Goal: Task Accomplishment & Management: Manage account settings

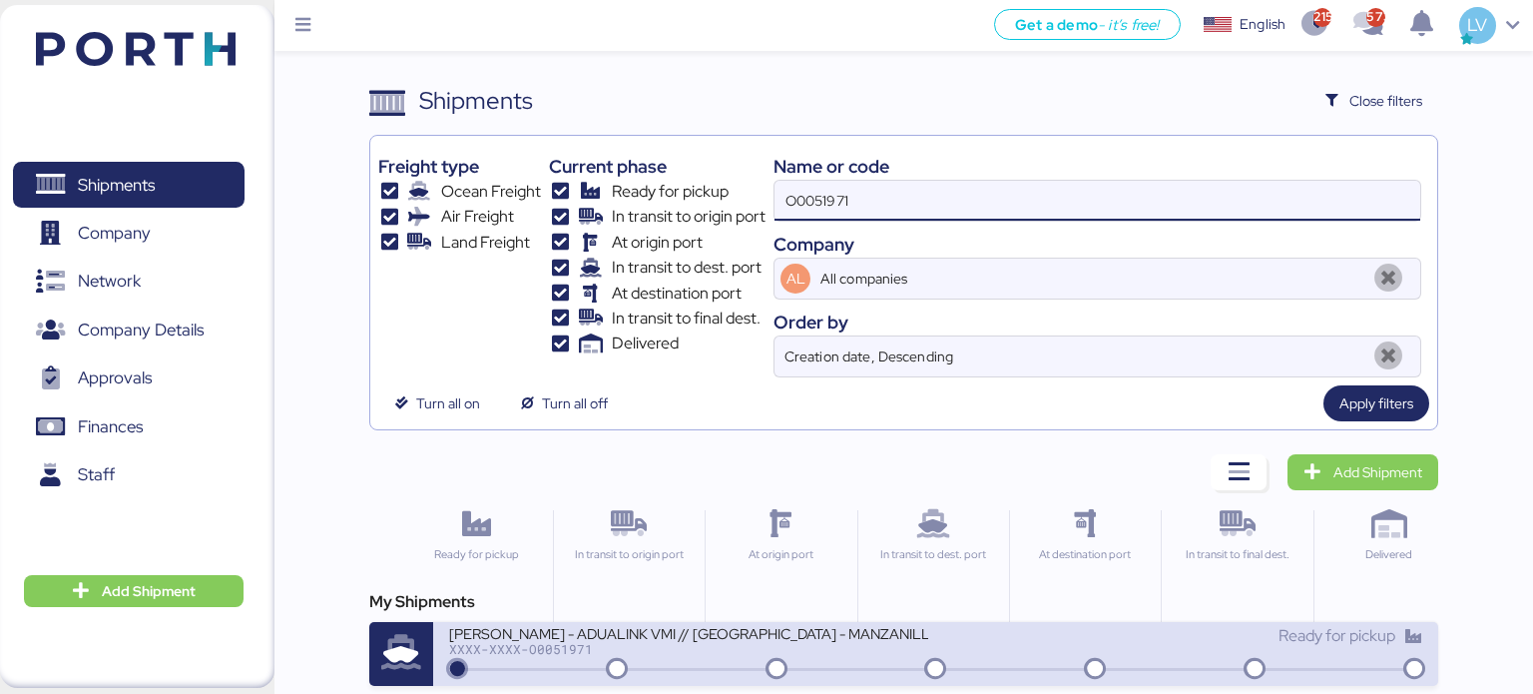
click at [575, 673] on icon at bounding box center [617, 670] width 96 height 22
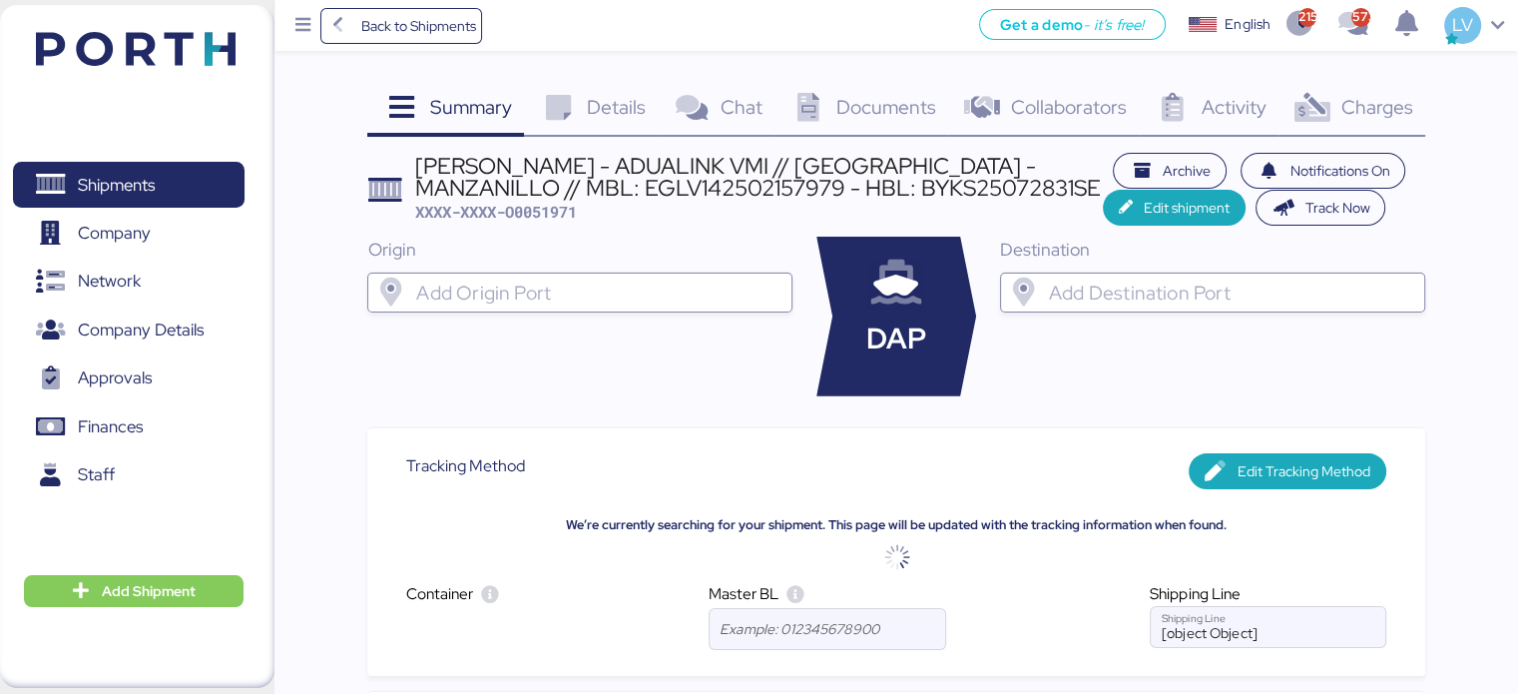
click at [1307, 86] on div "Charges 0" at bounding box center [1352, 110] width 147 height 54
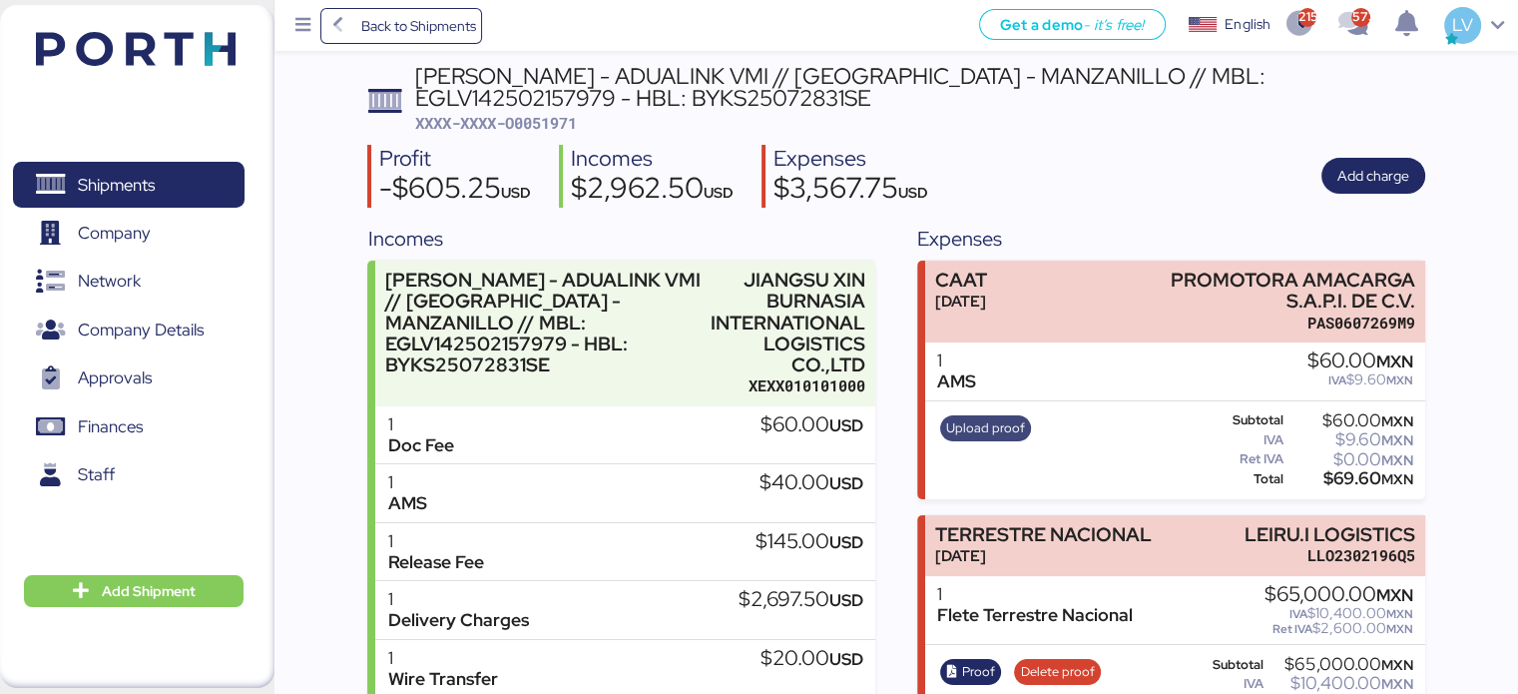
scroll to position [263, 0]
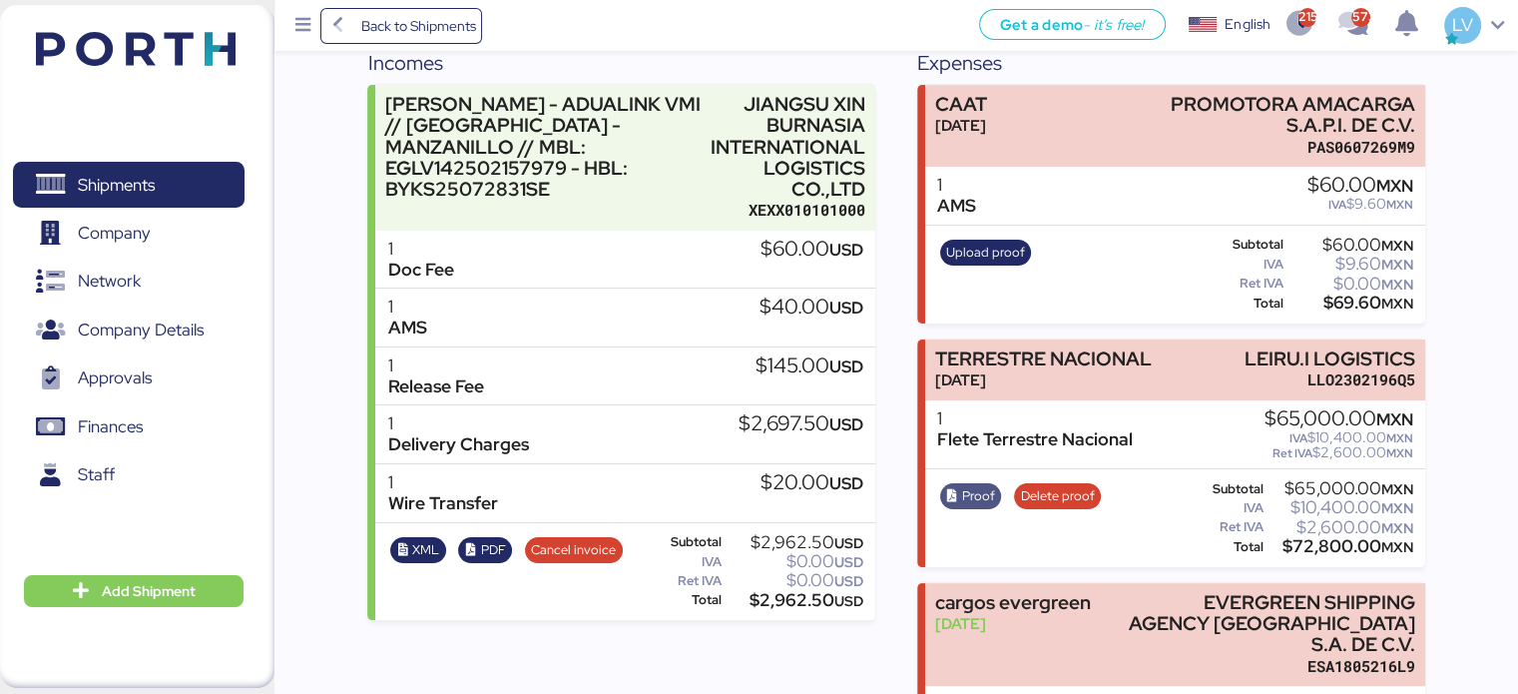
click at [957, 501] on span "Proof" at bounding box center [970, 496] width 49 height 22
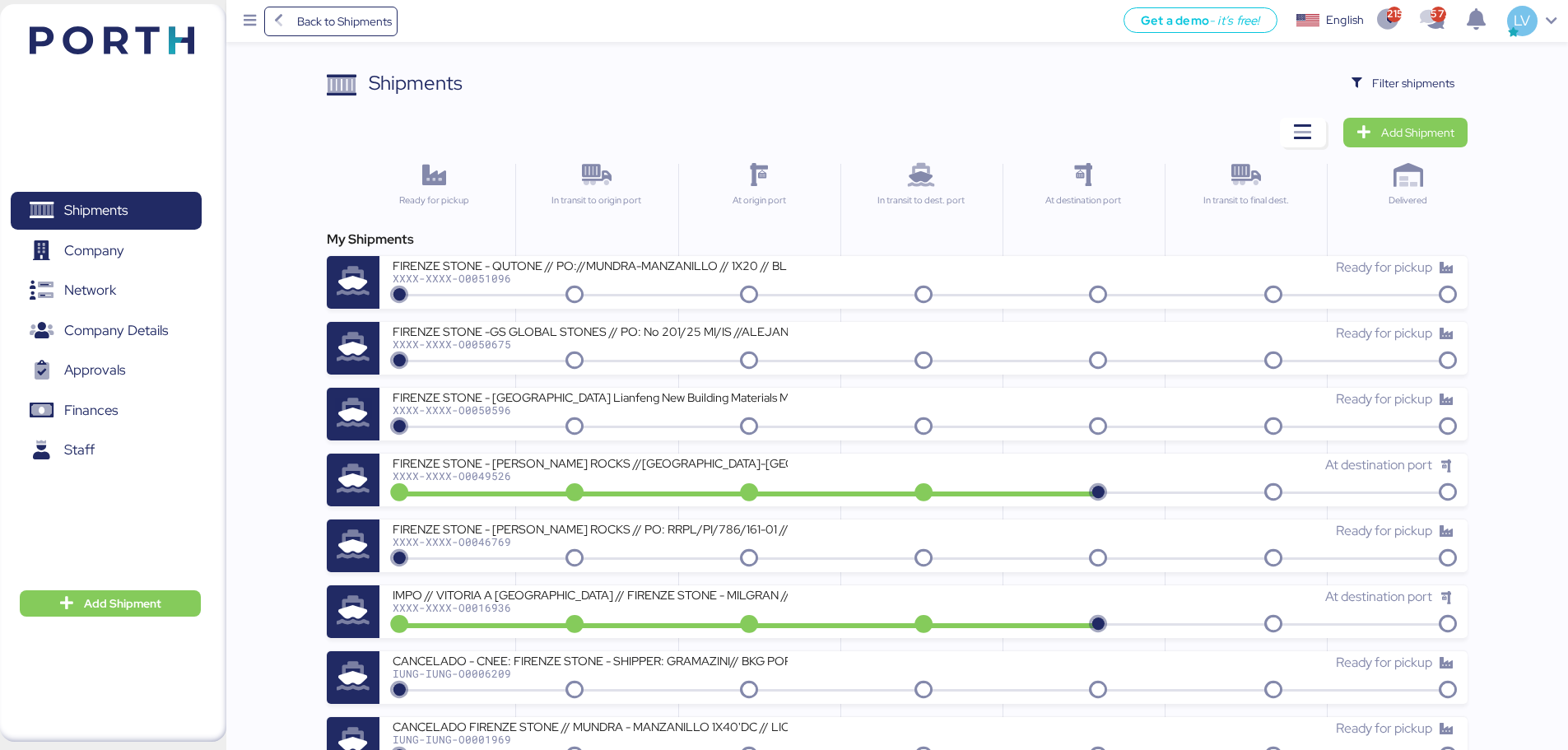
click at [1251, 76] on span "Filter shipments" at bounding box center [1414, 83] width 82 height 20
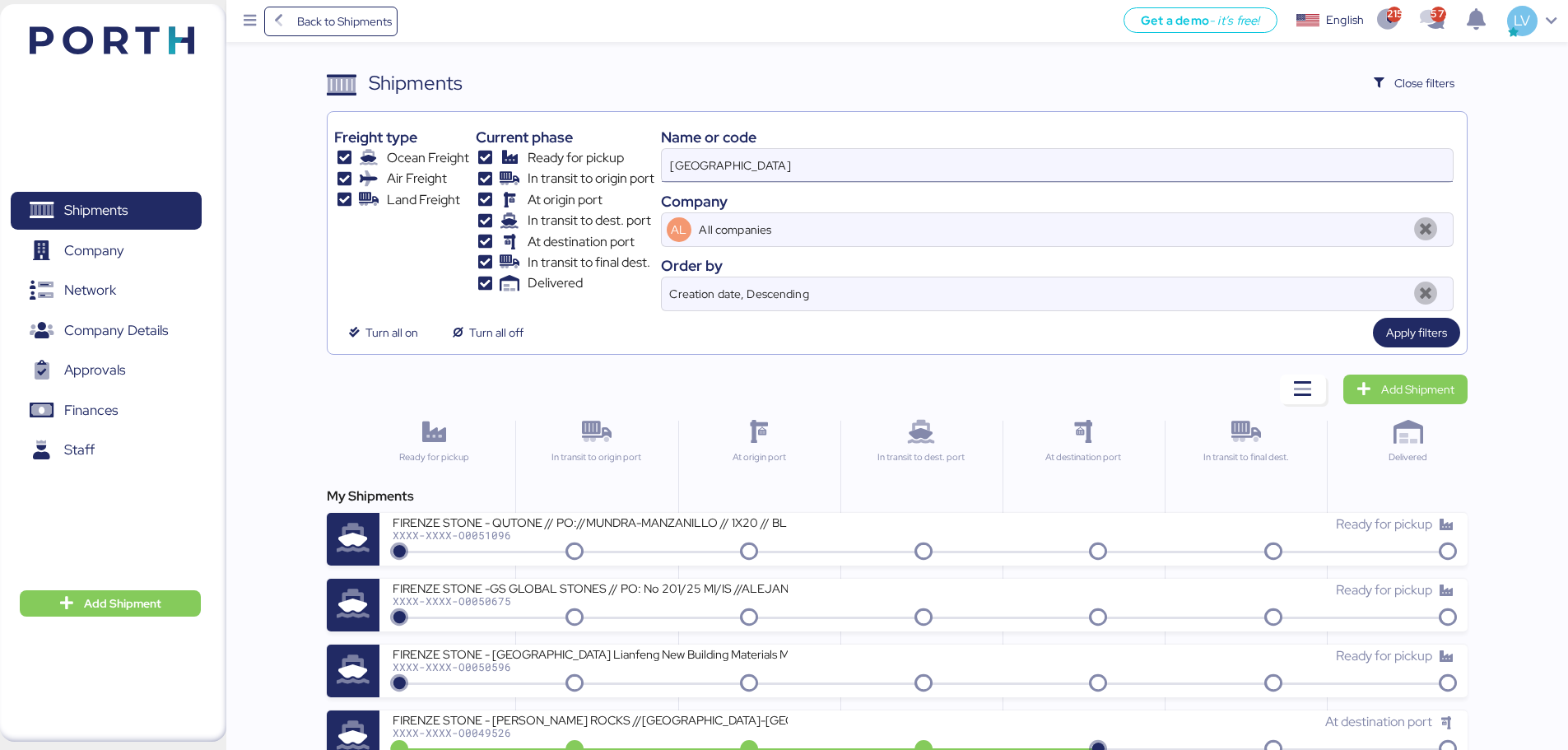
click at [1251, 175] on input "[GEOGRAPHIC_DATA]" at bounding box center [1057, 166] width 791 height 33
paste input "O0052093"
type input "O0052093"
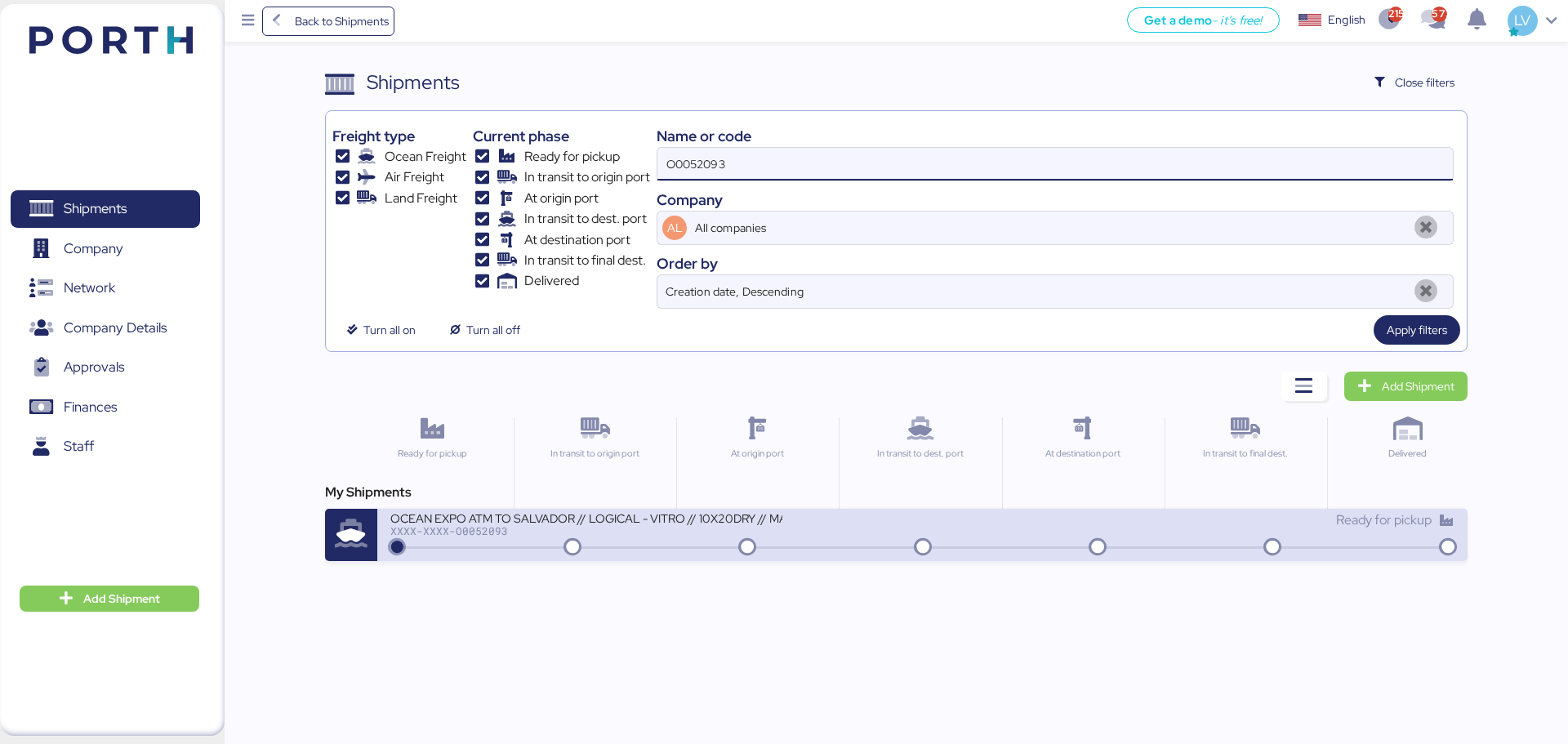
click at [955, 525] on div "Ready for pickup" at bounding box center [1189, 521] width 532 height 20
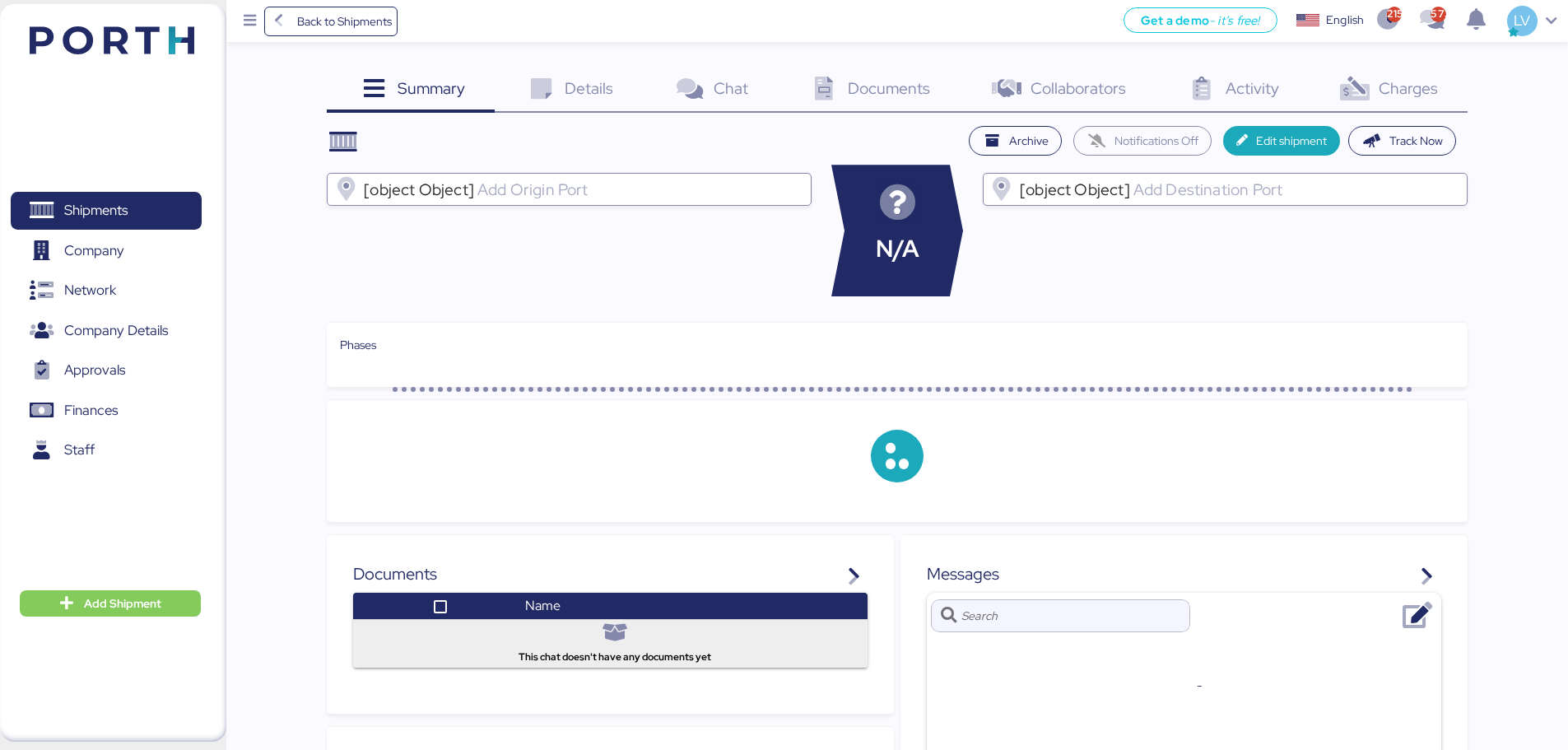
click at [1251, 93] on span "Charges" at bounding box center [1409, 88] width 59 height 21
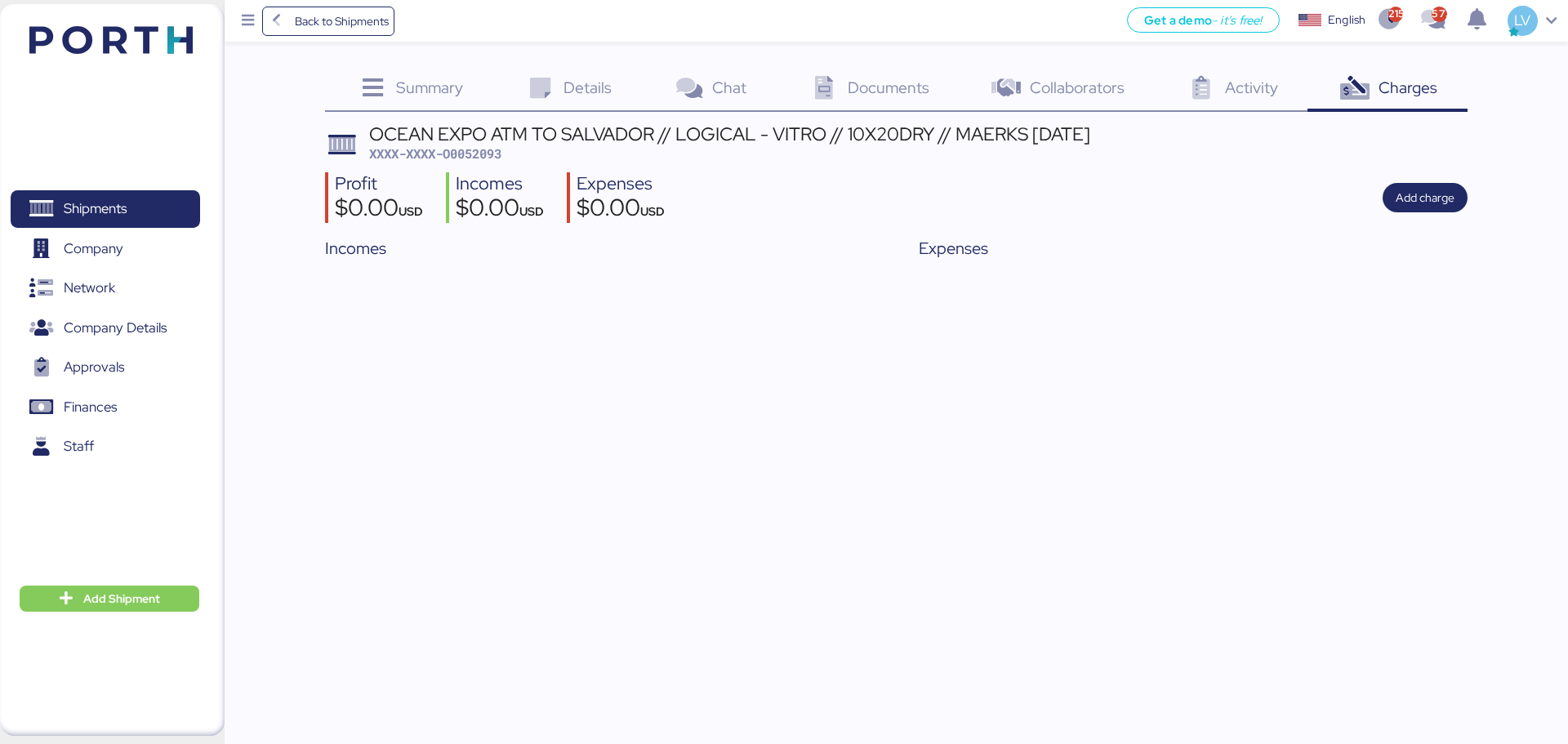
click at [459, 71] on div "Summary 0" at bounding box center [408, 90] width 168 height 44
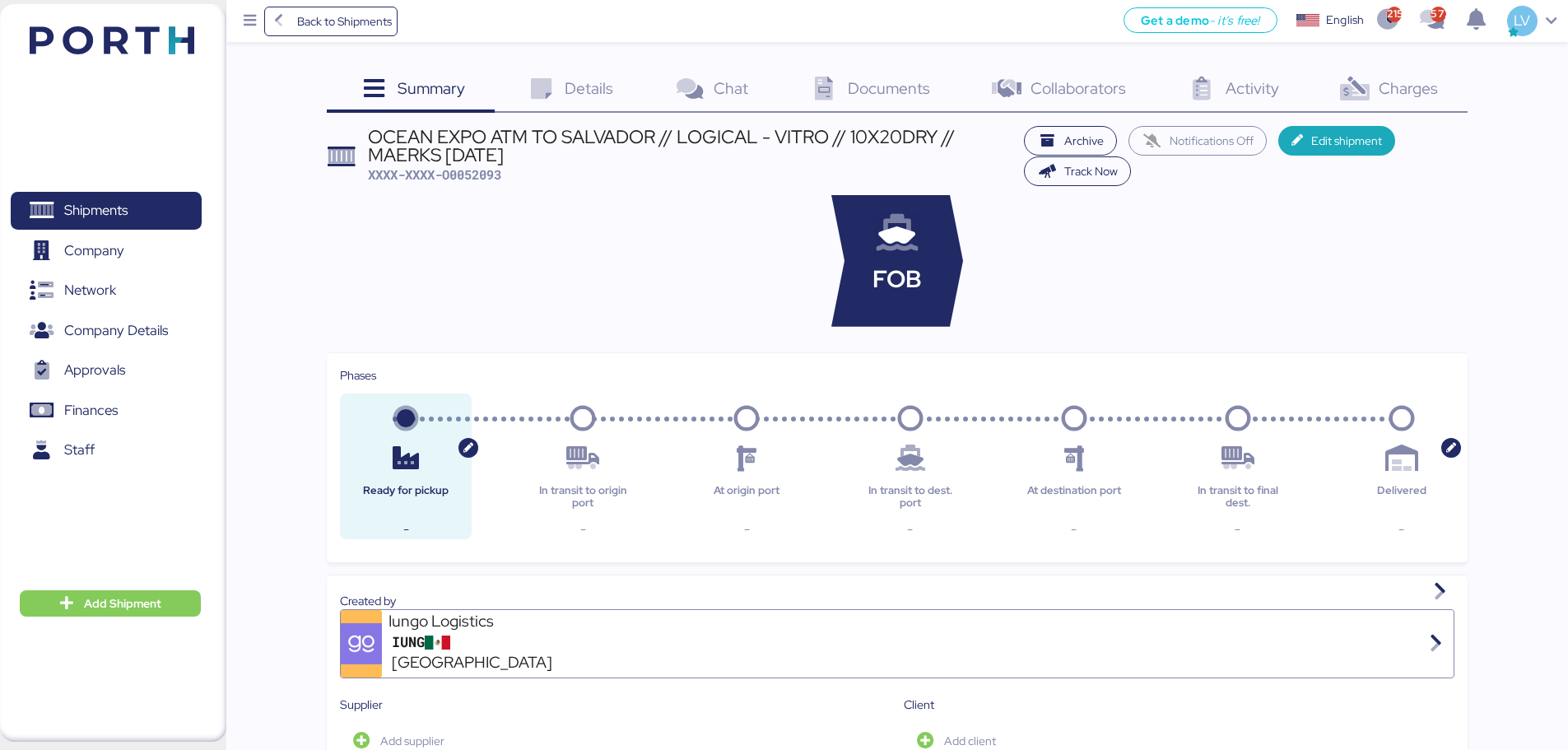
click at [1251, 84] on span "Charges" at bounding box center [1409, 88] width 59 height 21
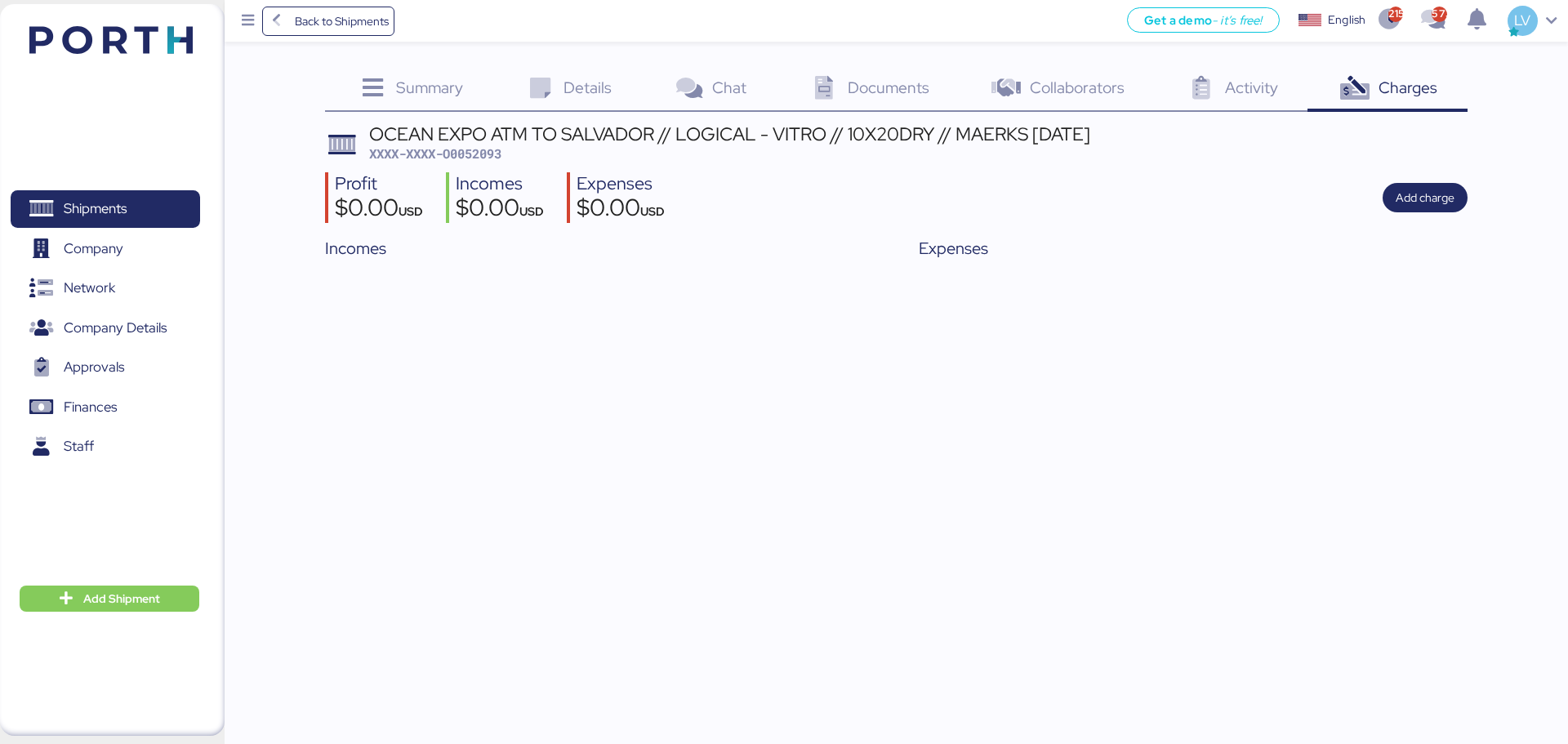
click at [1113, 73] on div "Collaborators 0" at bounding box center [1057, 90] width 196 height 44
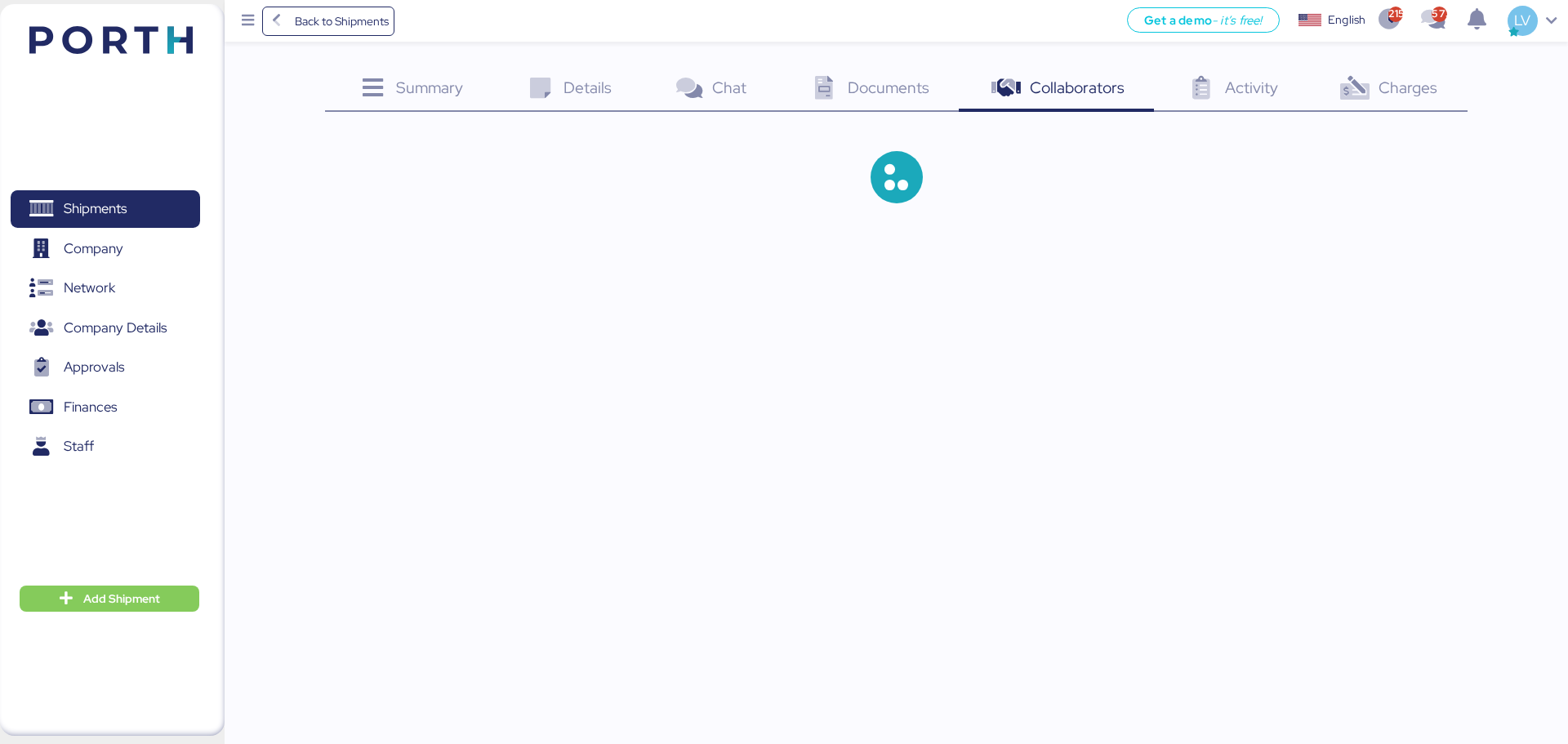
click at [861, 54] on div "Summary 0 Details 0 Chat 0 Documents 0 Collaborators 0 Activity 0 Charges 0" at bounding box center [784, 115] width 1568 height 229
click at [863, 72] on div "Documents 0" at bounding box center [867, 90] width 182 height 44
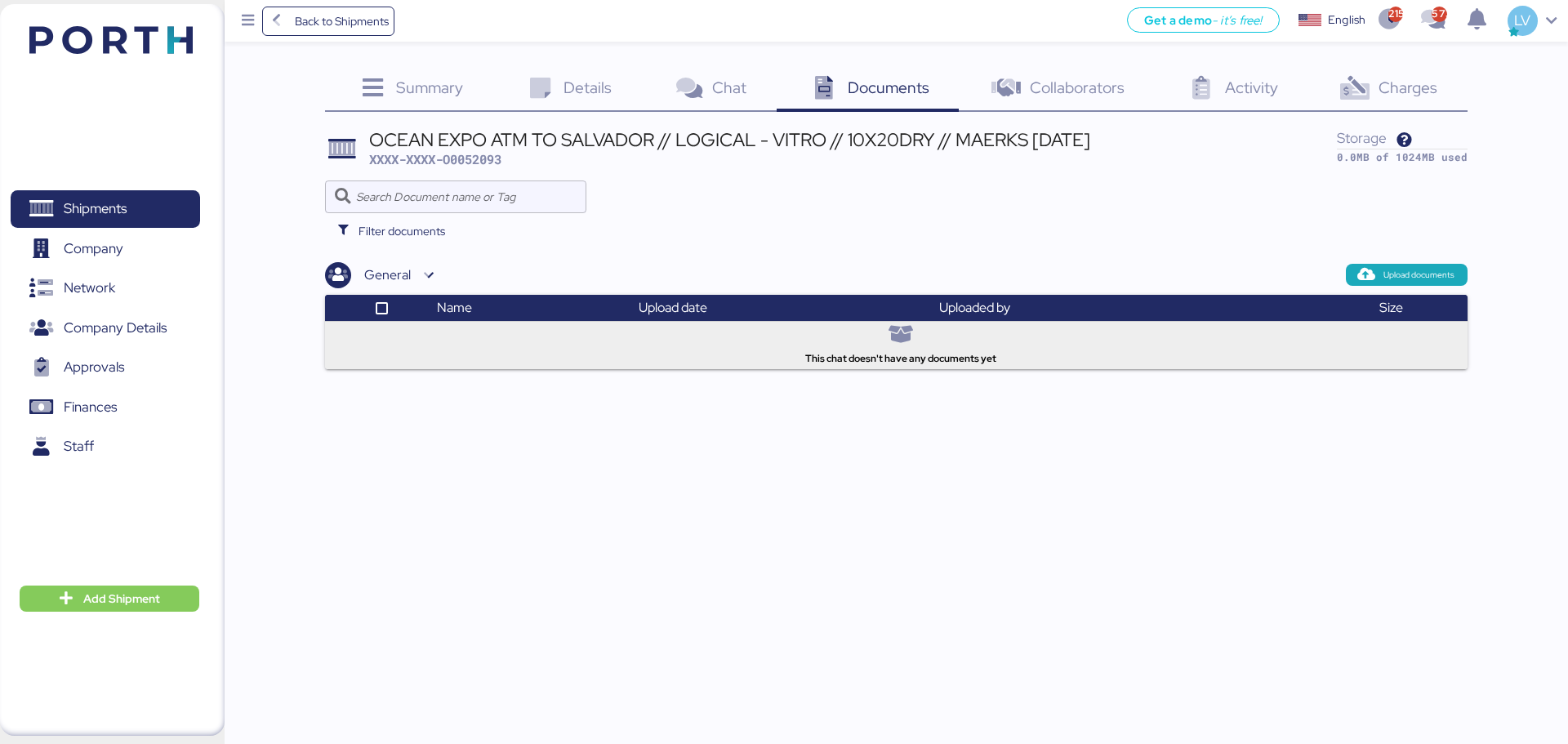
click at [563, 65] on div "Summary 0 Details 0 Chat 0 Documents 0 Collaborators 0 Activity 0 Charges 0 OCE…" at bounding box center [784, 184] width 1568 height 369
click at [557, 83] on icon at bounding box center [540, 88] width 35 height 24
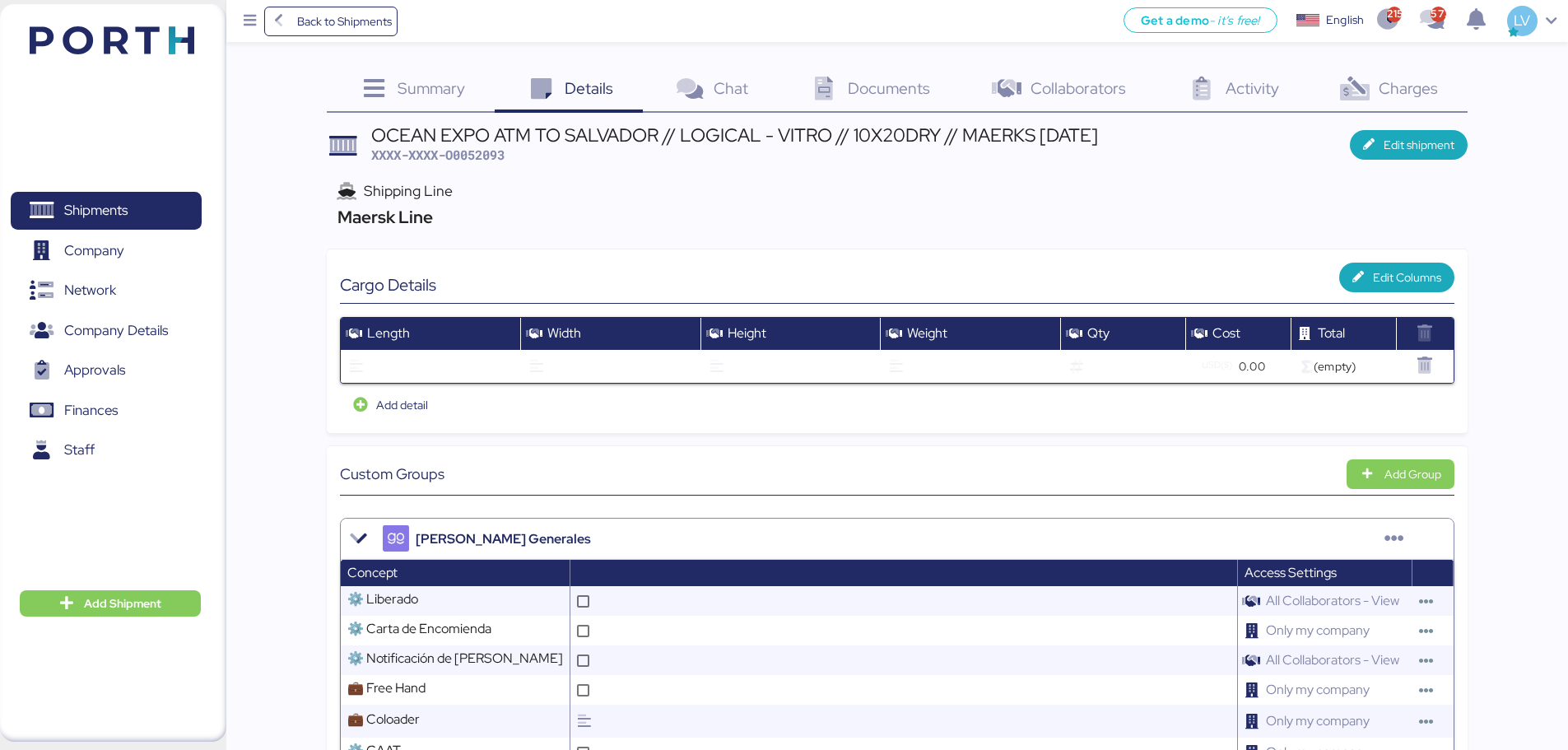
click at [1251, 73] on div "Charges 0" at bounding box center [1387, 91] width 159 height 45
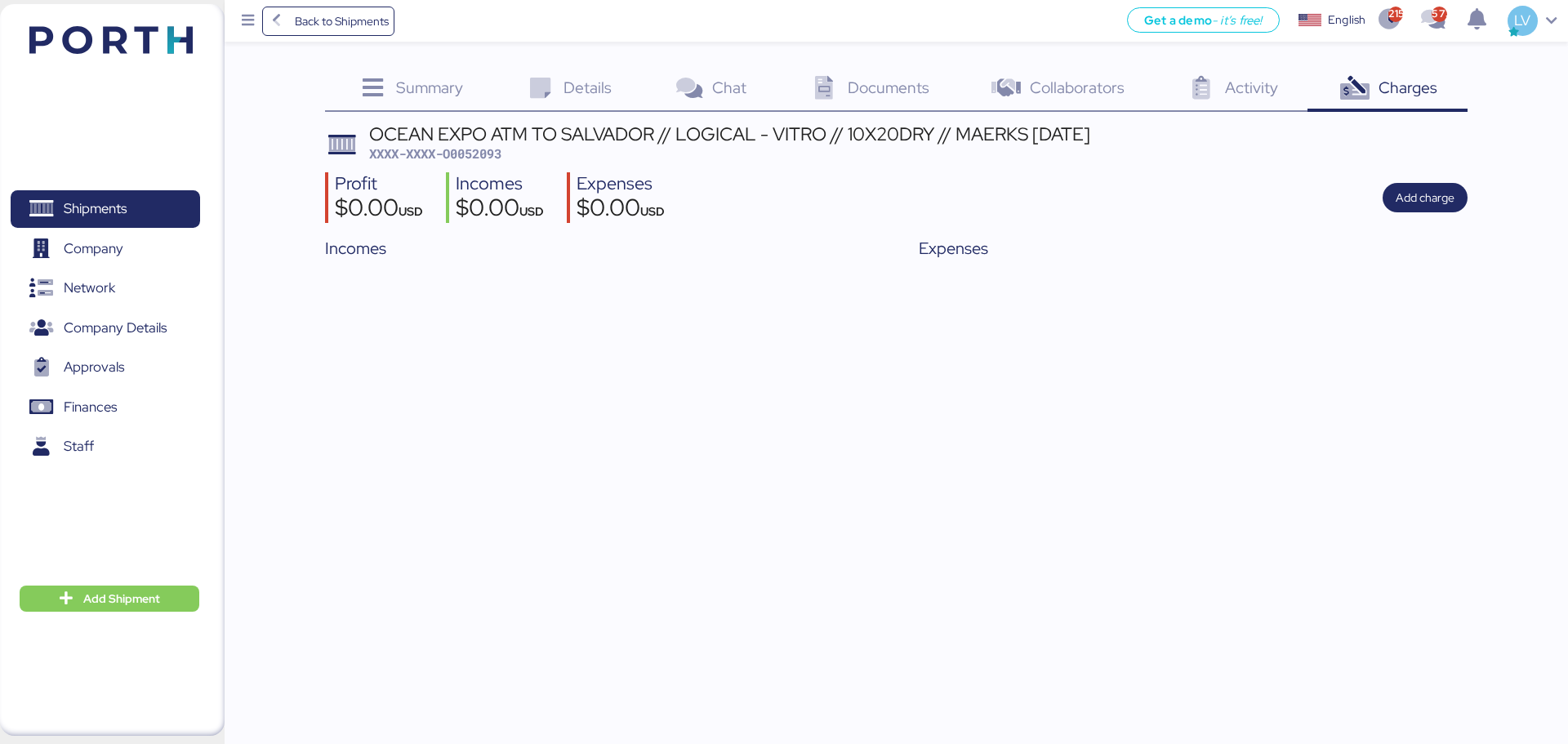
click at [429, 62] on div "Summary 0 Details 0 Chat 0 Documents 0 Collaborators 0 Activity 0 Charges 0 OCE…" at bounding box center [784, 133] width 1568 height 266
click at [421, 74] on div "Summary 0" at bounding box center [408, 90] width 168 height 44
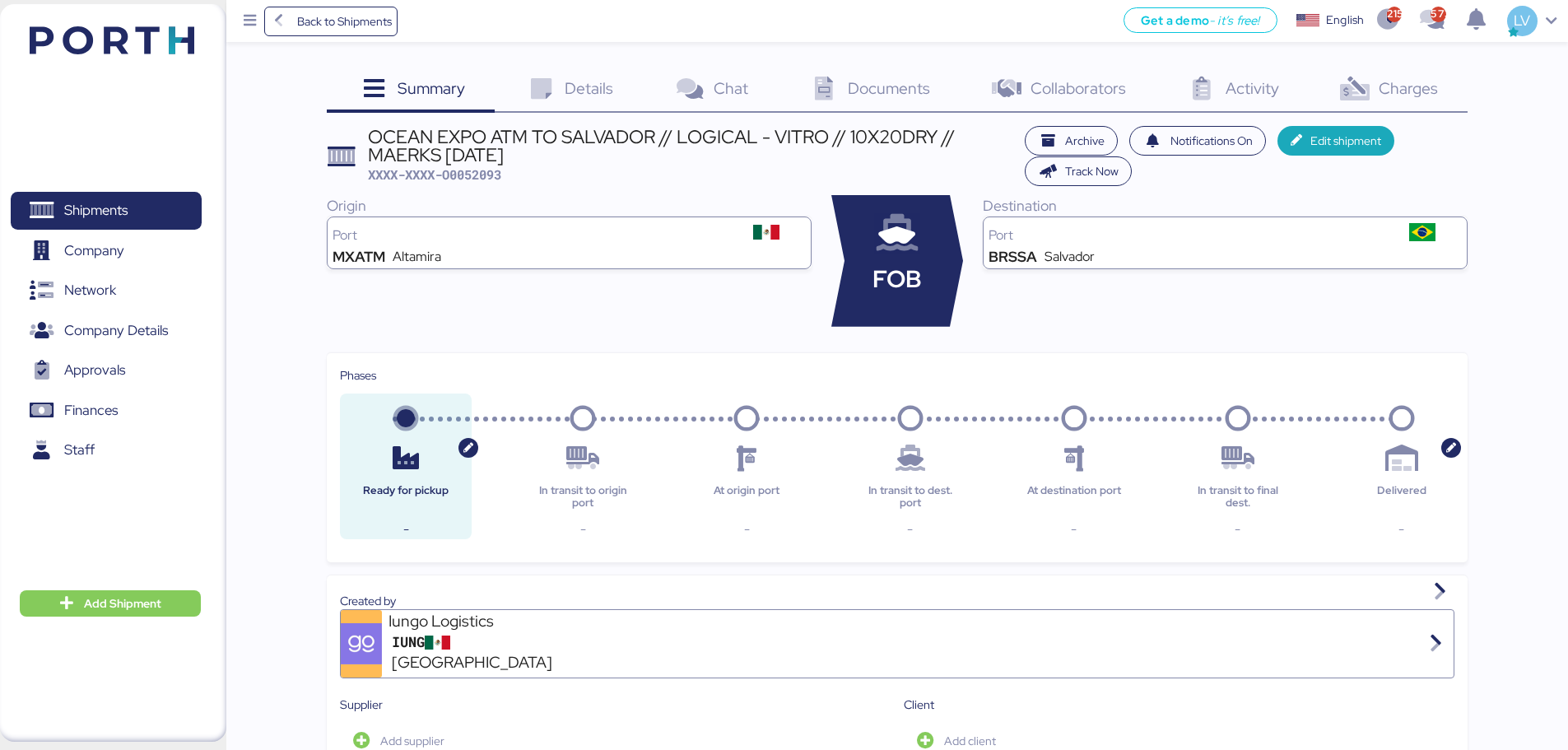
click at [574, 87] on span "Details" at bounding box center [589, 88] width 49 height 21
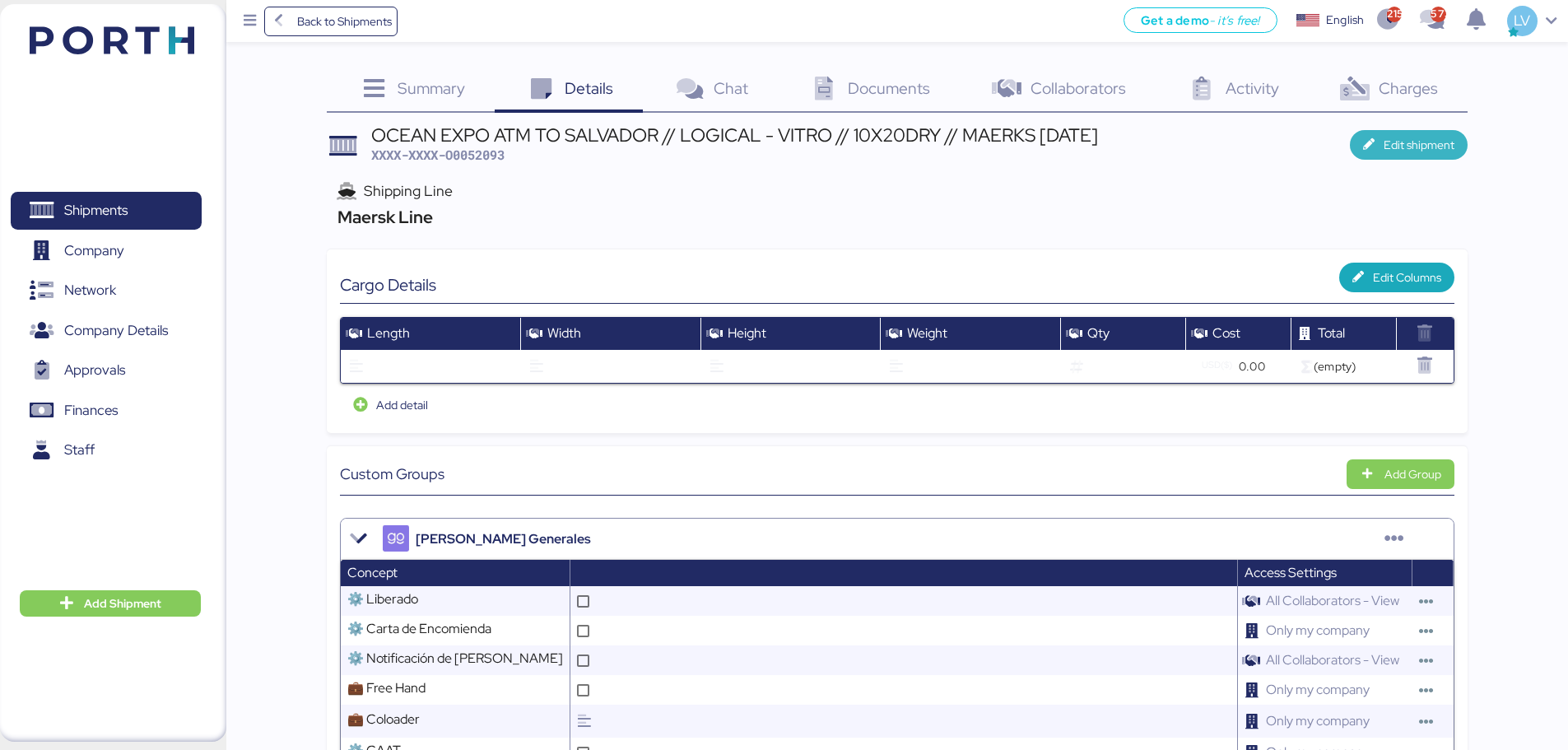
click at [1251, 153] on span "Edit shipment" at bounding box center [1420, 145] width 71 height 20
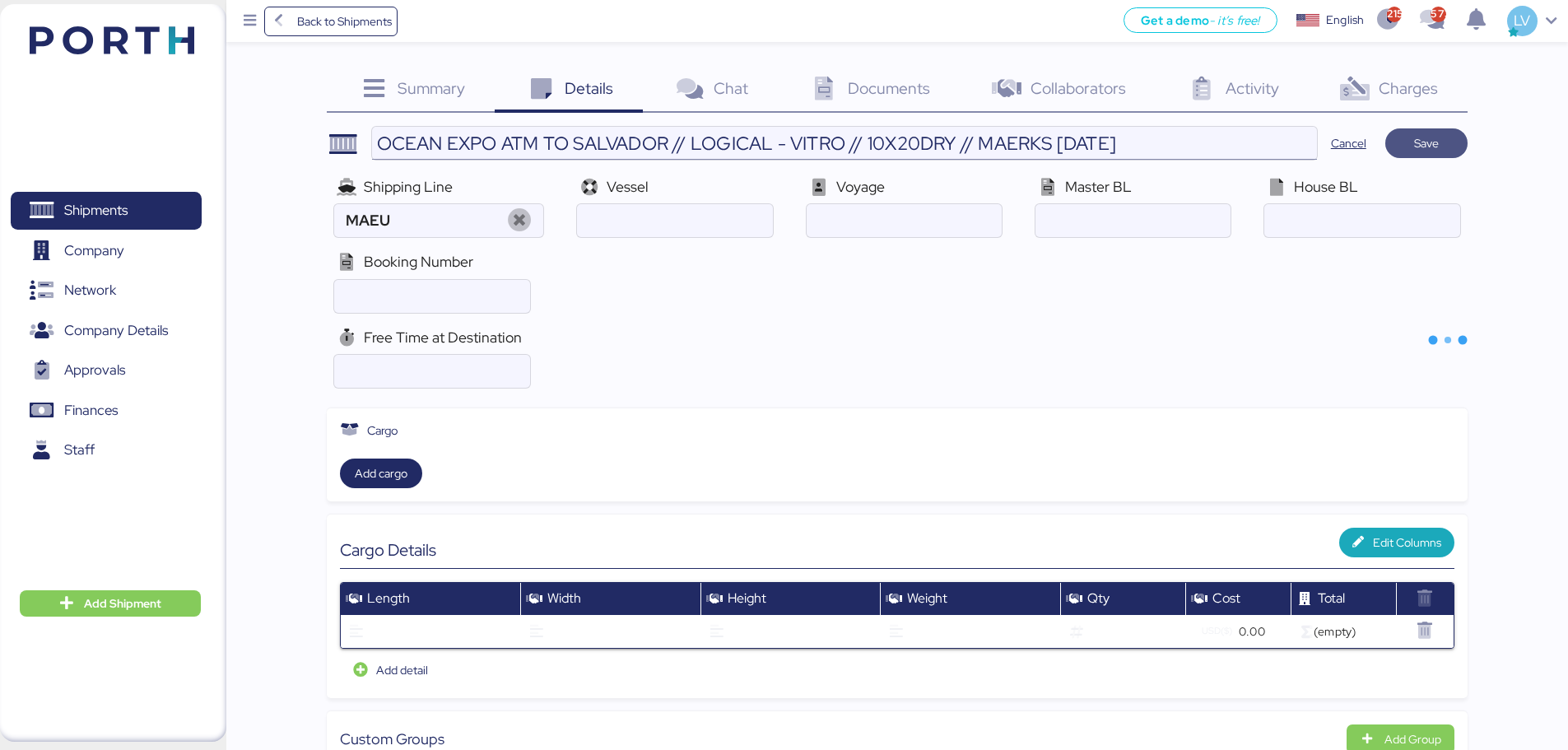
type input "Maersk Line"
click at [626, 209] on input "ocean" at bounding box center [675, 221] width 195 height 33
paste input "258896046"
type input "258896046"
click at [953, 239] on div "Shipping Line Maersk Line Vessel Voyage Master BL House BL Booking Number" at bounding box center [897, 245] width 1141 height 151
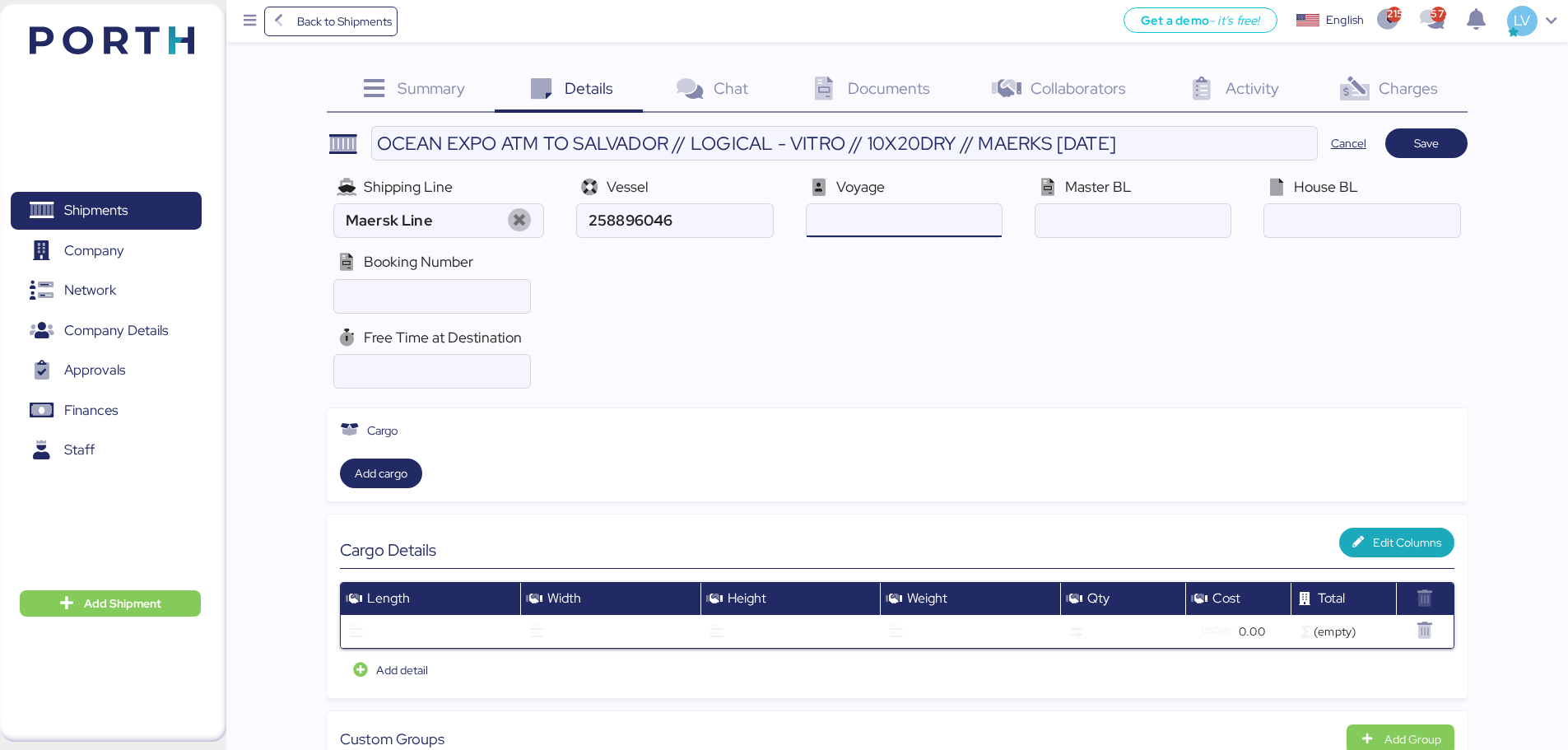
click at [954, 212] on input "ocean" at bounding box center [904, 221] width 195 height 33
paste input "JAMAICA EXPRESS / 539E"
click at [984, 222] on input "ocean" at bounding box center [904, 221] width 195 height 33
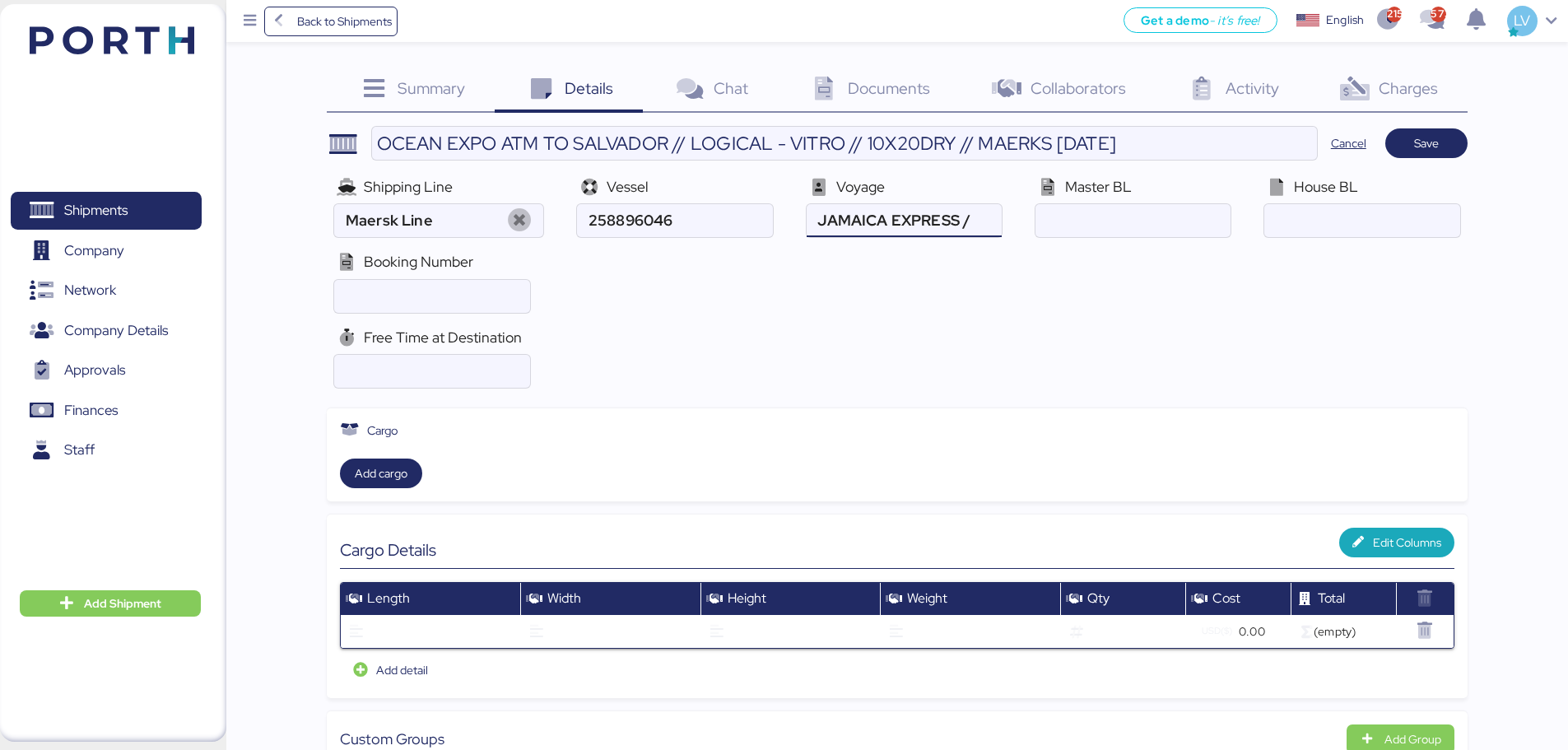
scroll to position [0, 0]
type input "JAMAICA EXPRESS"
paste input "539E"
type input "539E"
click at [1251, 142] on span "Save" at bounding box center [1427, 144] width 56 height 23
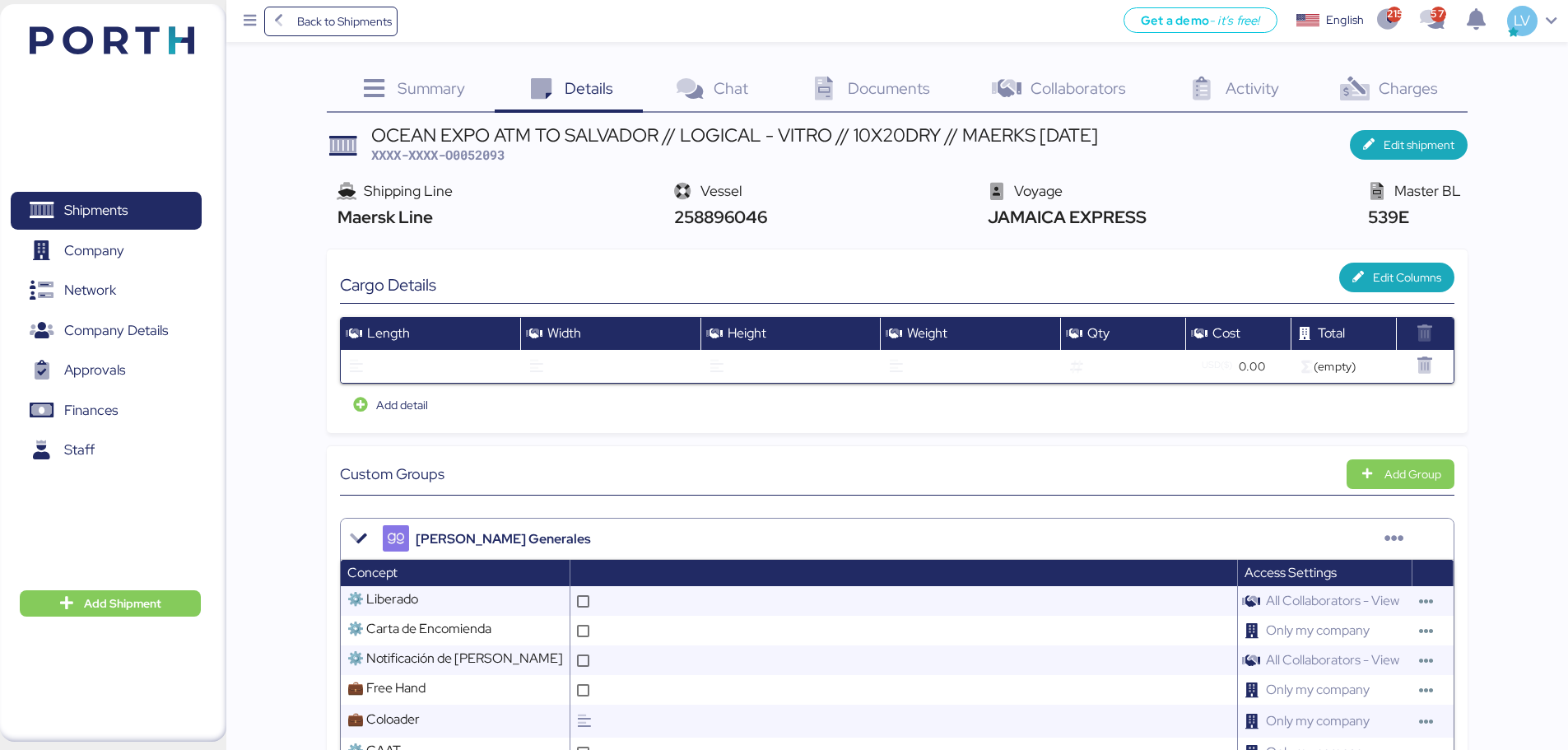
click at [482, 149] on span "XXXX-XXXX-O0052093" at bounding box center [438, 155] width 134 height 17
copy span "O0052093"
